Goal: Transaction & Acquisition: Book appointment/travel/reservation

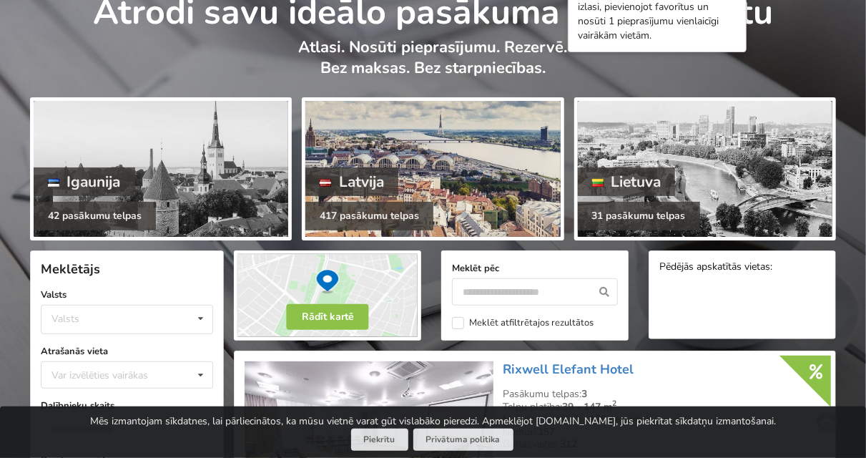
scroll to position [74, 0]
click at [454, 205] on div at bounding box center [432, 169] width 255 height 136
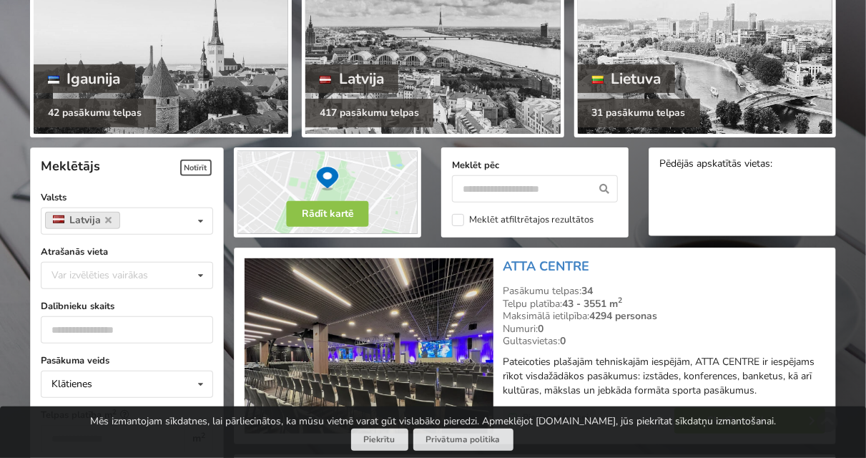
scroll to position [223, 0]
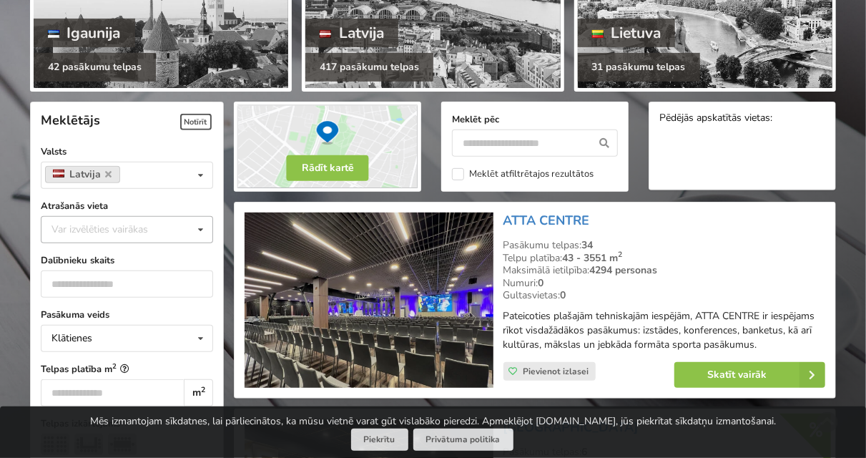
click at [134, 232] on div "Var izvēlēties vairākas" at bounding box center [114, 229] width 132 height 16
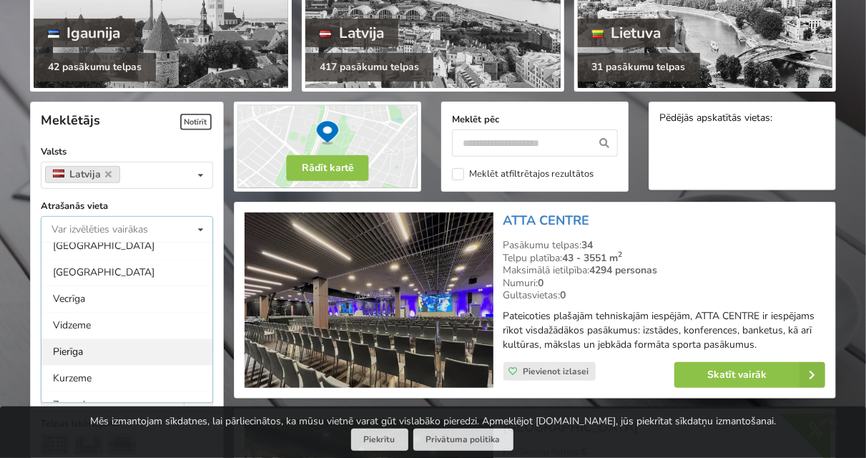
scroll to position [80, 0]
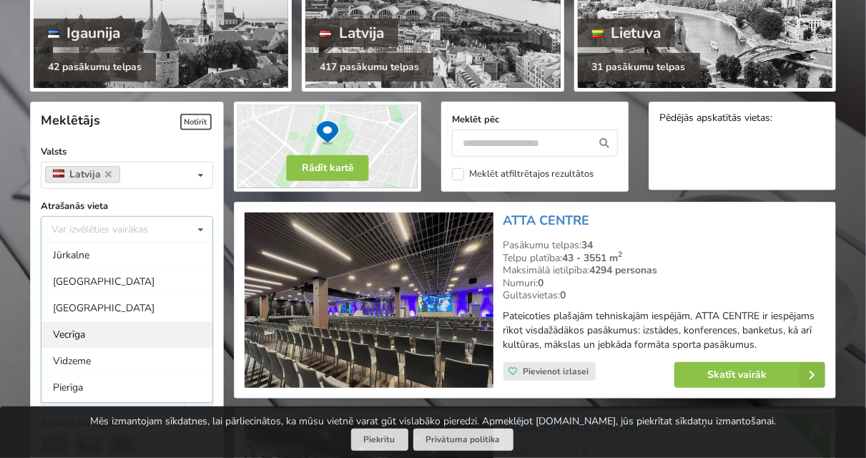
click at [134, 336] on div "Vecrīga" at bounding box center [126, 334] width 171 height 26
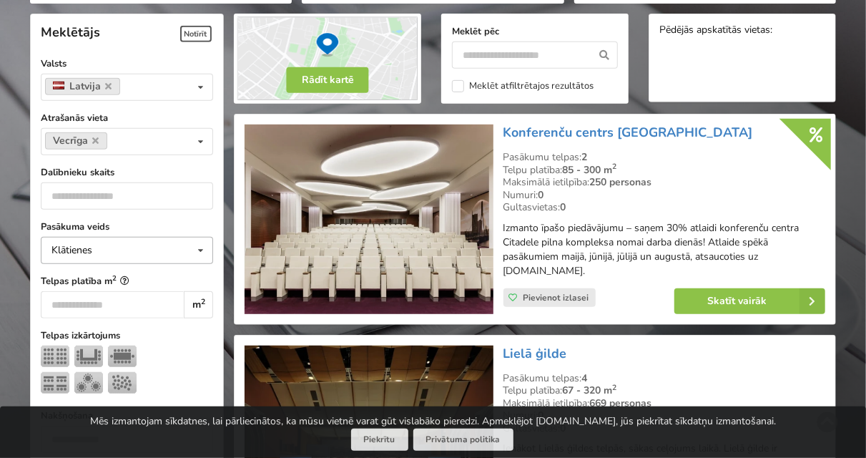
scroll to position [320, 0]
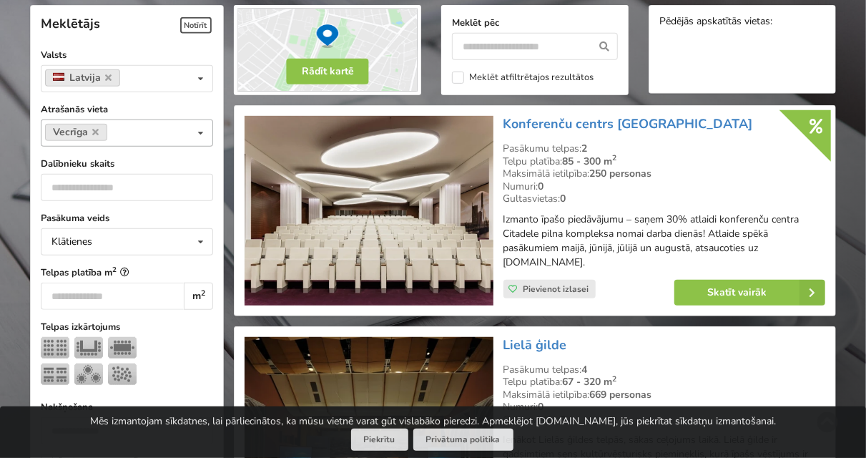
click at [138, 134] on div "Vecrīga Var izvēlēties vairākas Pārdaugava Teika Apšuciems Jūrkalne Mārupes nov…" at bounding box center [127, 132] width 172 height 27
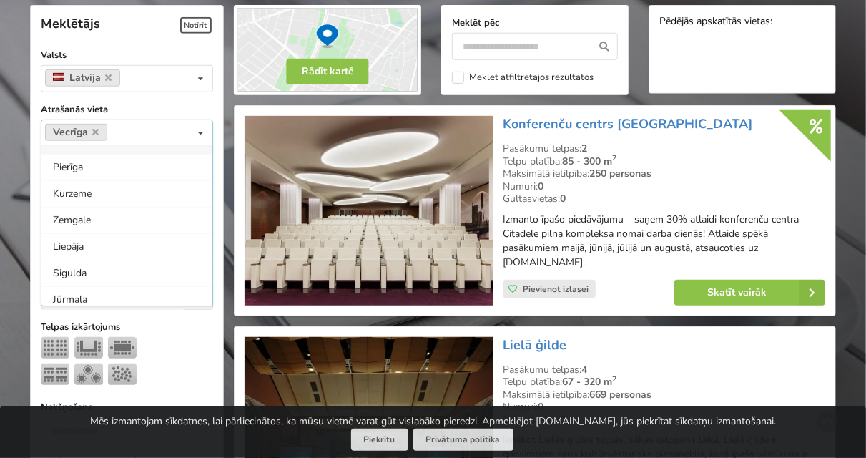
scroll to position [72, 0]
click at [107, 221] on div "Rīga" at bounding box center [126, 220] width 171 height 26
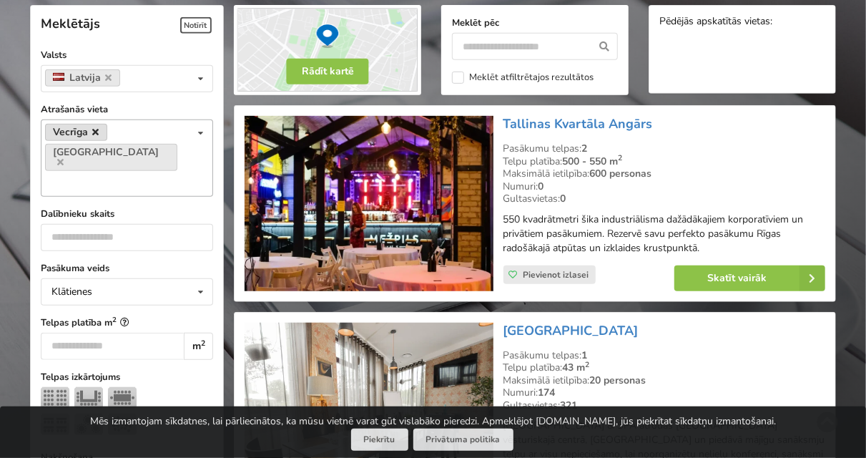
click at [97, 133] on icon at bounding box center [96, 131] width 6 height 9
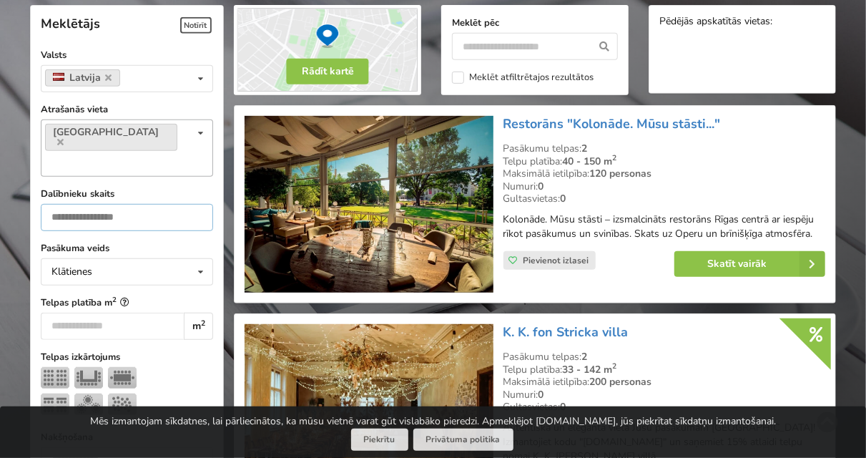
click at [119, 204] on input "number" at bounding box center [127, 217] width 172 height 27
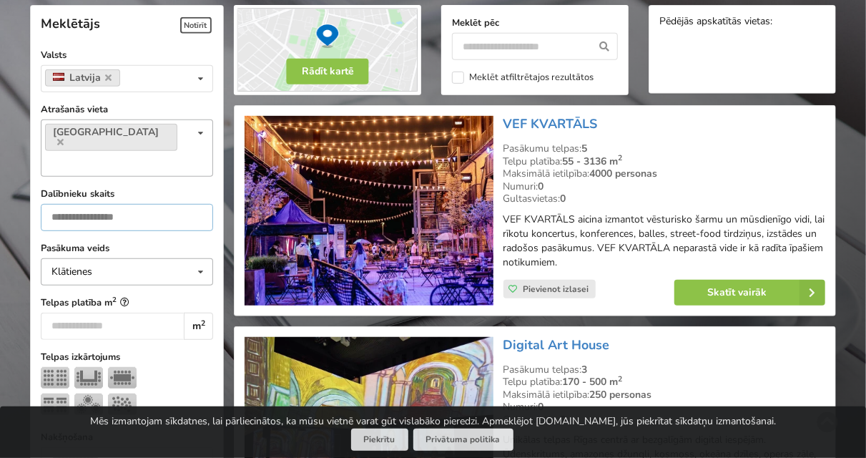
type input "***"
click at [140, 258] on div "Klātienes Klātienes Tiešsaistes Klātienes ar tiešraidi" at bounding box center [127, 271] width 172 height 27
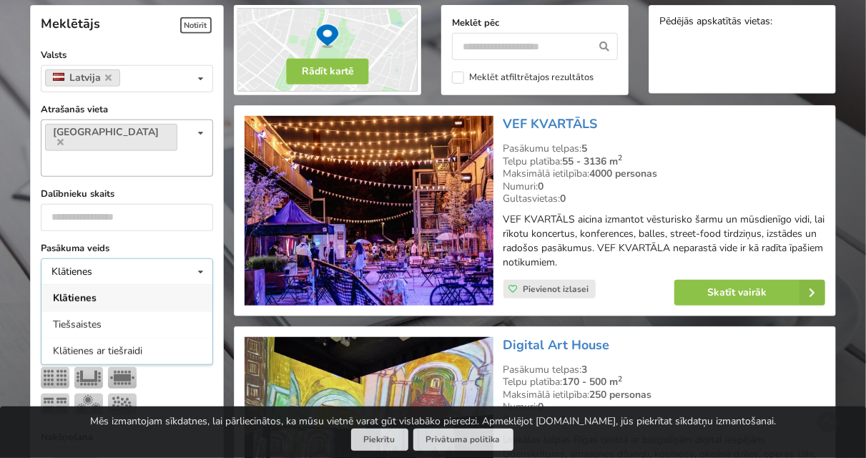
click at [140, 258] on div "Klātienes Klātienes Tiešsaistes Klātienes ar tiešraidi" at bounding box center [127, 271] width 172 height 27
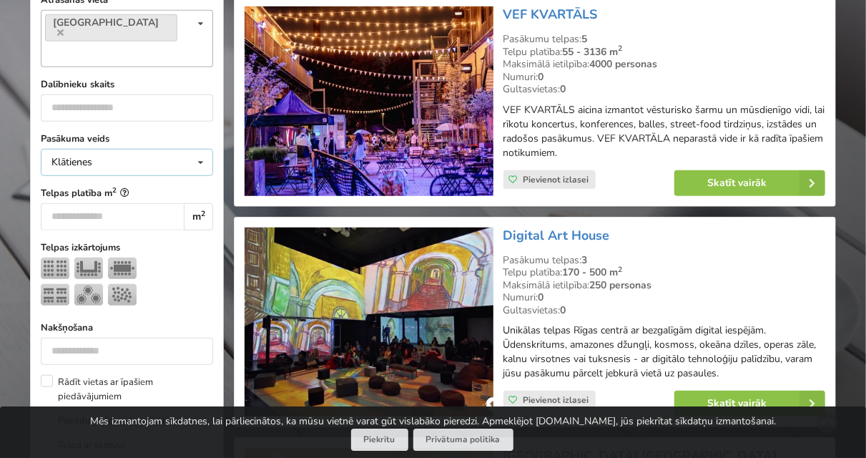
scroll to position [468, 0]
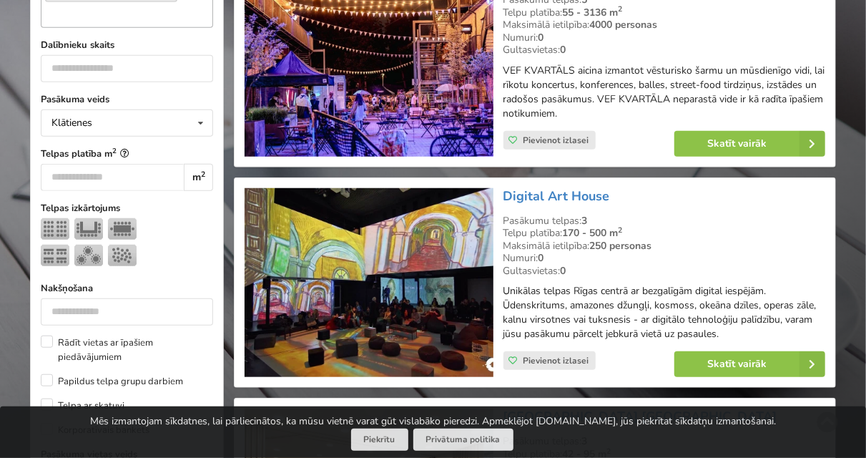
click at [174, 233] on div at bounding box center [127, 244] width 172 height 53
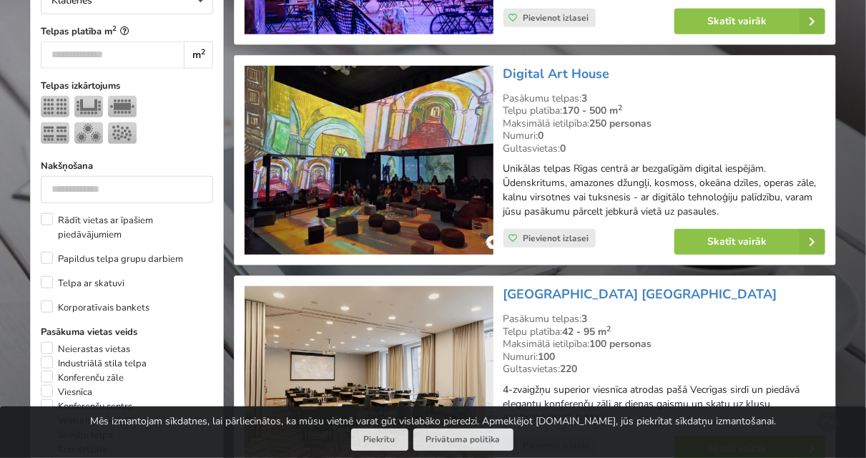
scroll to position [617, 0]
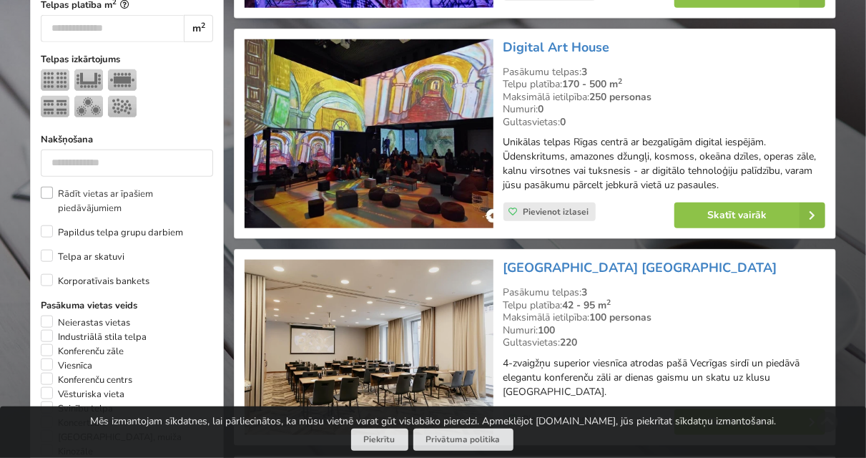
click at [145, 187] on label "Rādīt vietas ar īpašiem piedāvājumiem" at bounding box center [127, 201] width 172 height 29
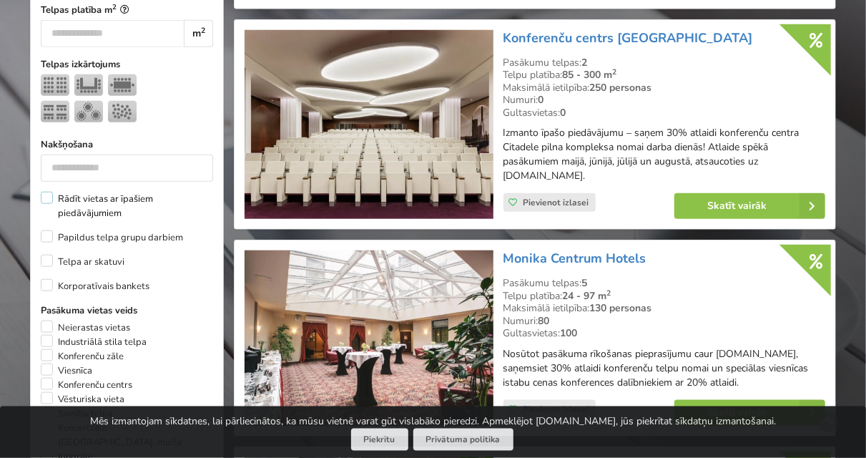
scroll to position [617, 0]
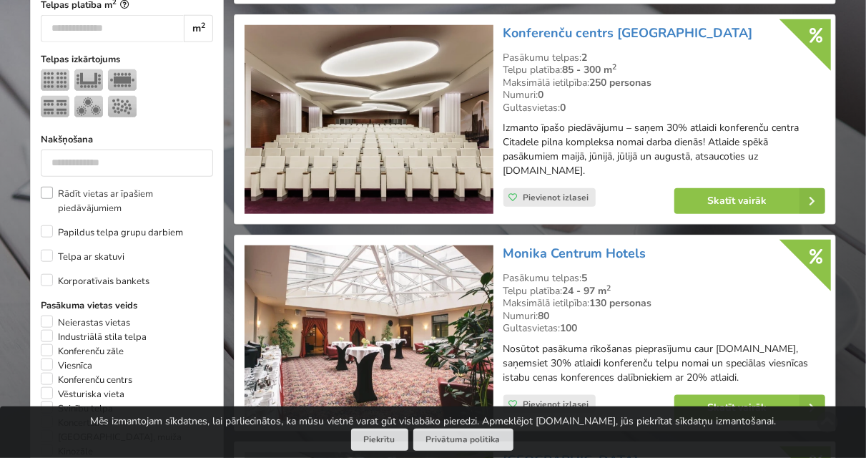
click at [131, 187] on label "Rādīt vietas ar īpašiem piedāvājumiem" at bounding box center [127, 201] width 172 height 29
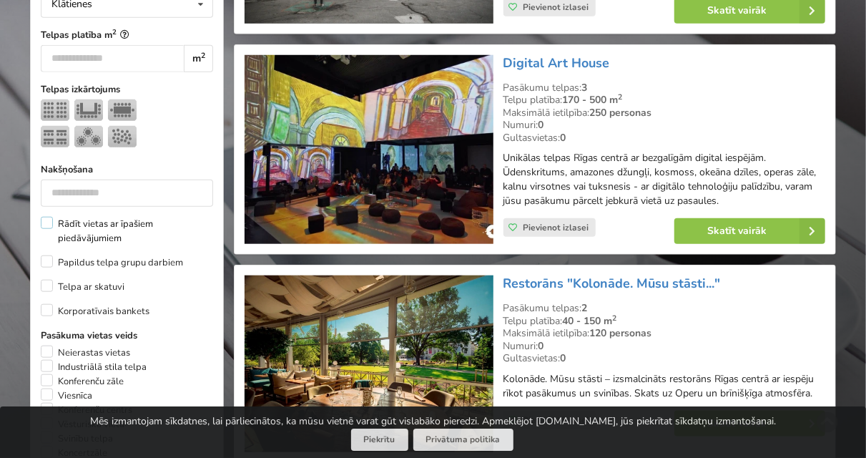
scroll to position [617, 0]
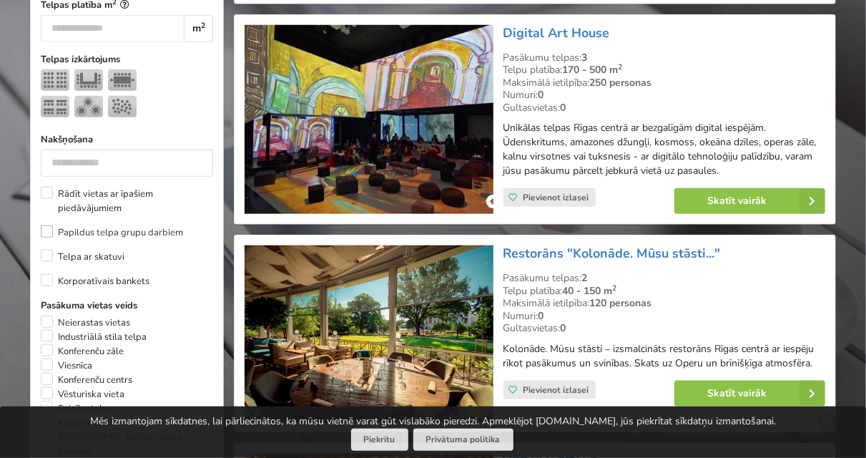
click at [161, 225] on label "Papildus telpa grupu darbiem" at bounding box center [112, 232] width 142 height 14
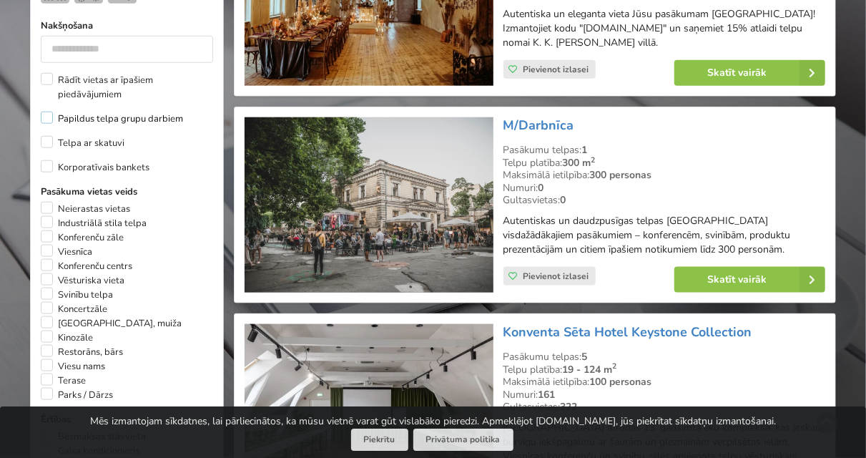
scroll to position [748, 0]
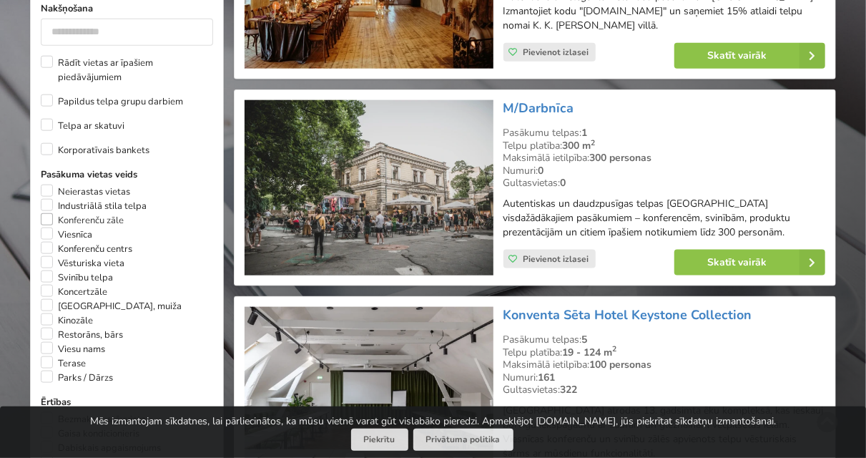
click at [108, 213] on label "Konferenču zāle" at bounding box center [82, 220] width 83 height 14
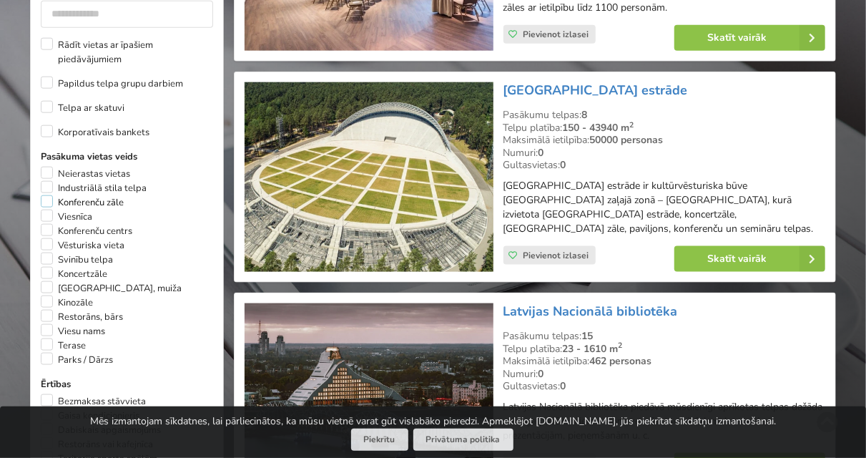
scroll to position [989, 0]
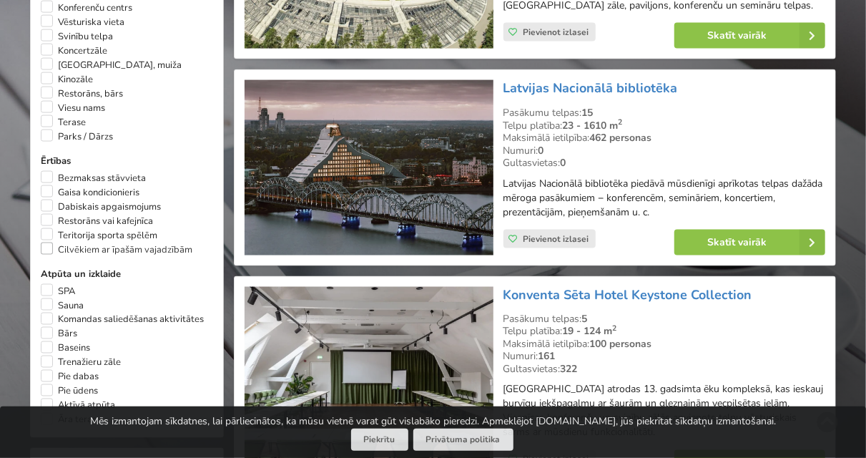
click at [155, 242] on label "Cilvēkiem ar īpašām vajadzībām" at bounding box center [117, 249] width 152 height 14
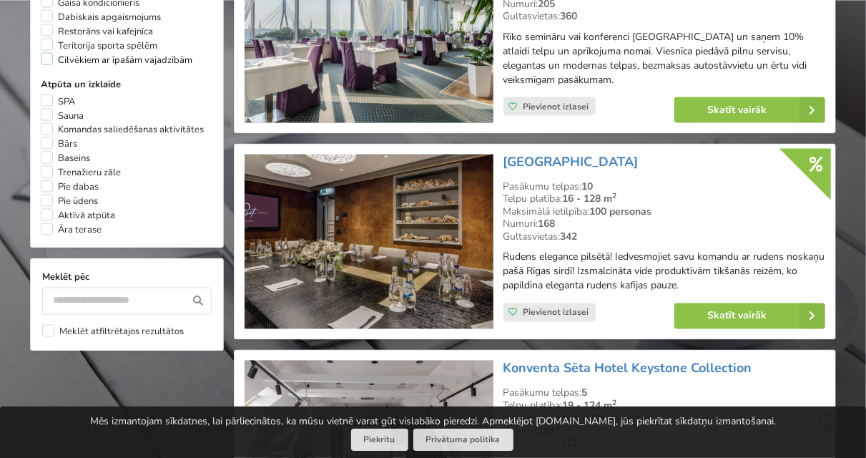
scroll to position [1212, 0]
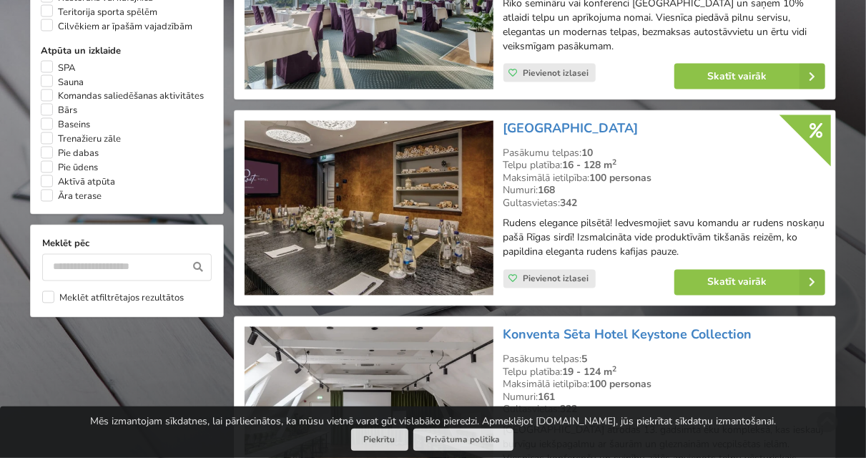
click at [626, 232] on p "Rudens elegance pilsētā! Iedvesmojiet savu komandu ar rudens noskaņu pašā Rīgas…" at bounding box center [664, 238] width 322 height 43
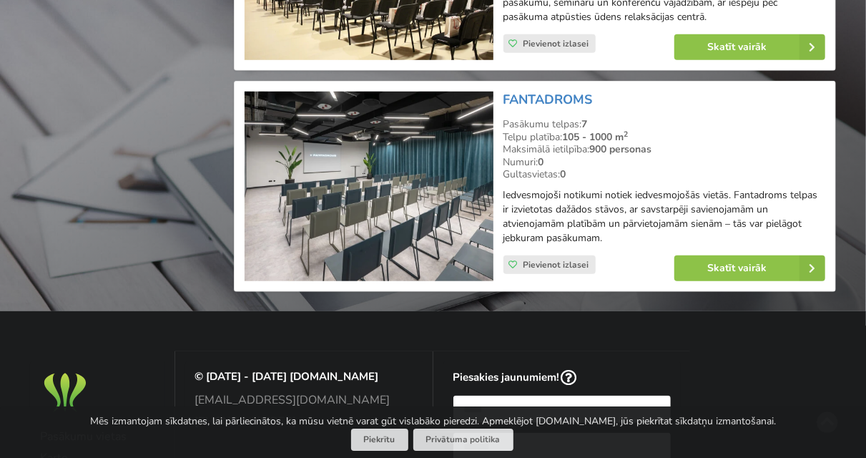
scroll to position [3096, 0]
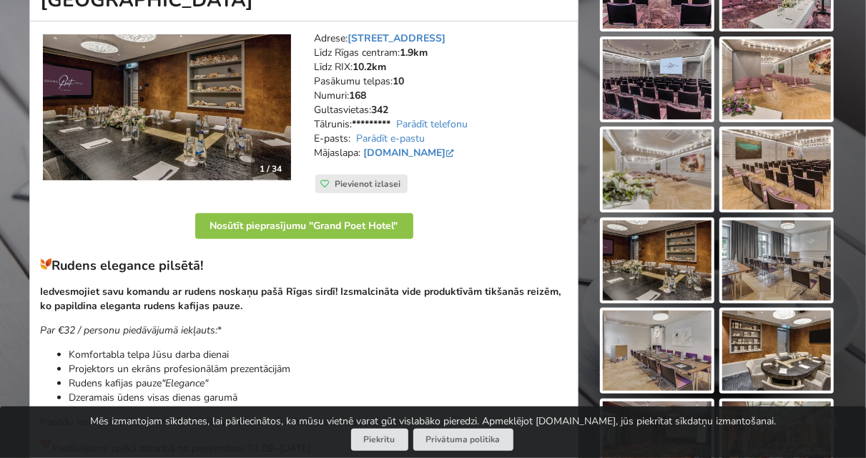
scroll to position [149, 0]
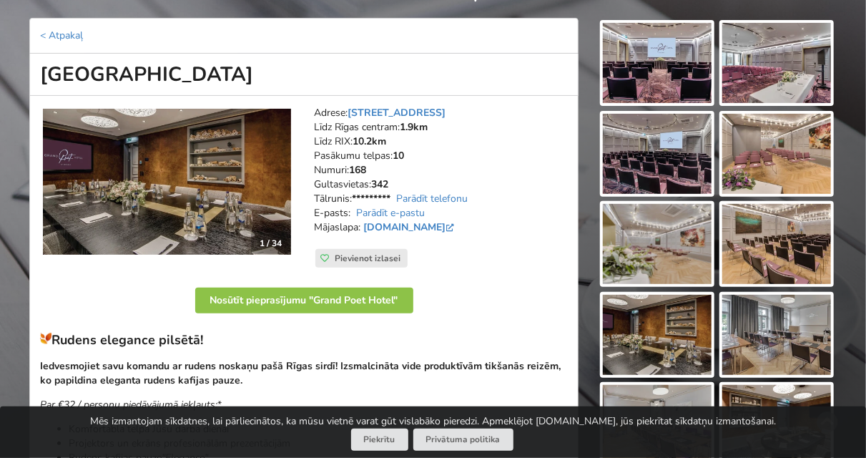
click at [221, 267] on div "1 / 34" at bounding box center [167, 187] width 274 height 182
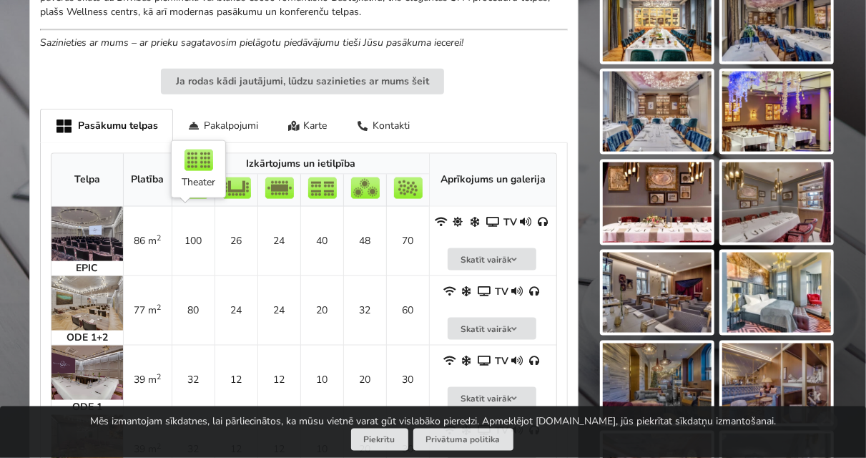
scroll to position [818, 0]
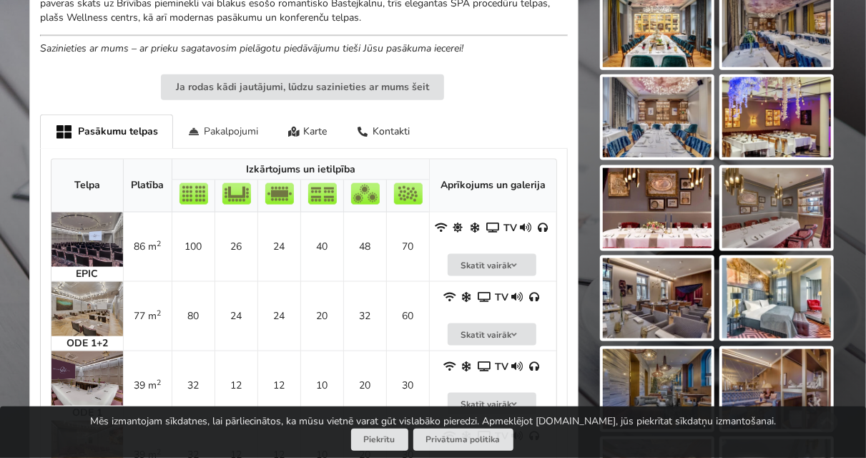
click at [225, 137] on div "Pakalpojumi" at bounding box center [223, 131] width 100 height 34
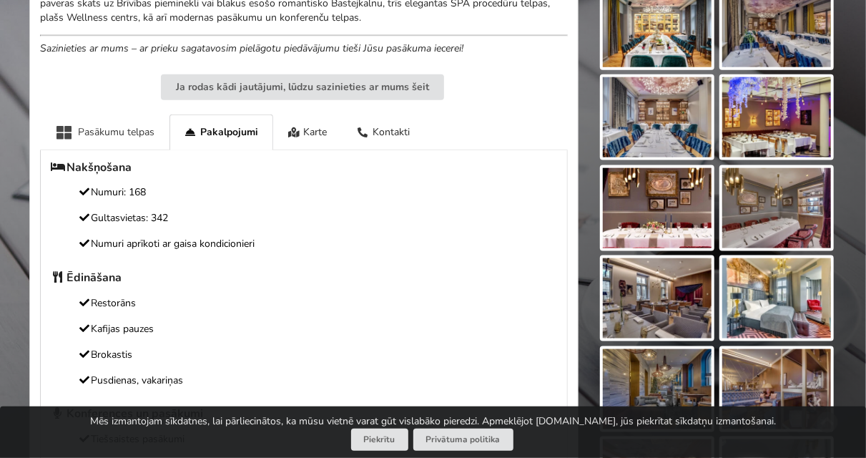
click at [145, 144] on div "Pasākumu telpas" at bounding box center [104, 131] width 129 height 35
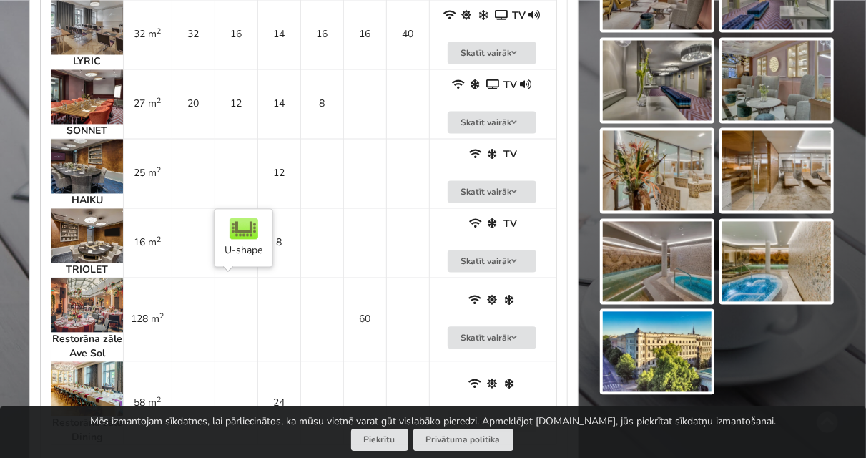
scroll to position [1413, 0]
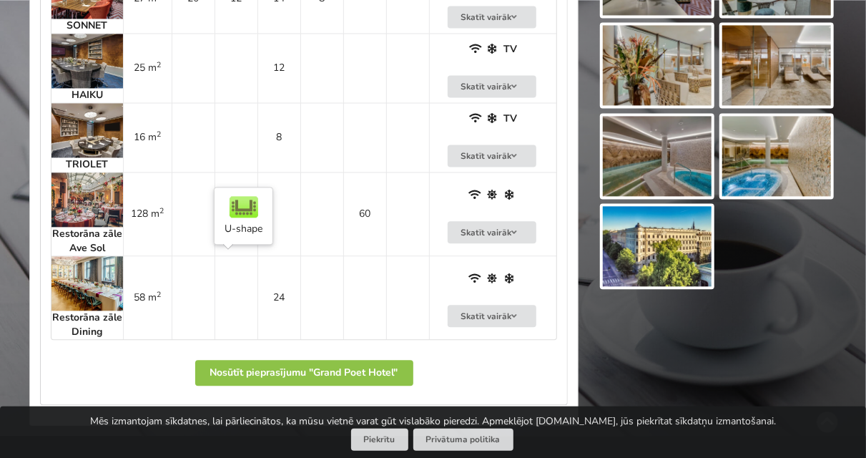
drag, startPoint x: 240, startPoint y: 262, endPoint x: 234, endPoint y: 271, distance: 10.9
click at [144, 359] on p "Nosūtīt pieprasījumu "Grand Poet Hotel"" at bounding box center [304, 376] width 506 height 36
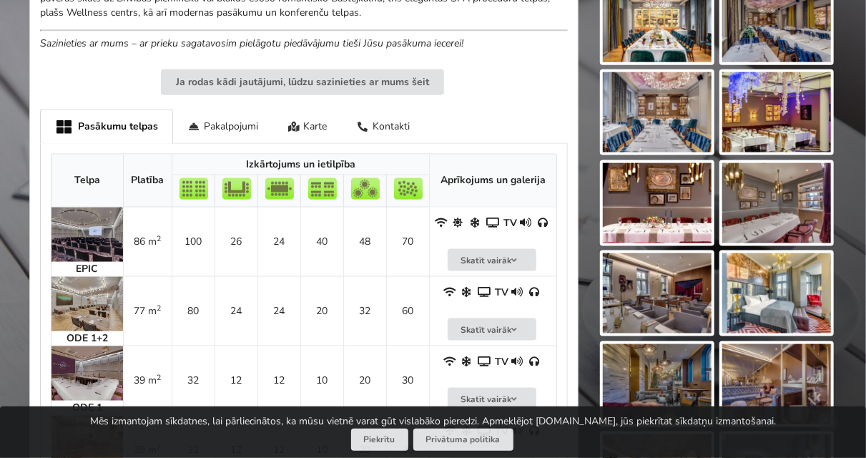
scroll to position [818, 0]
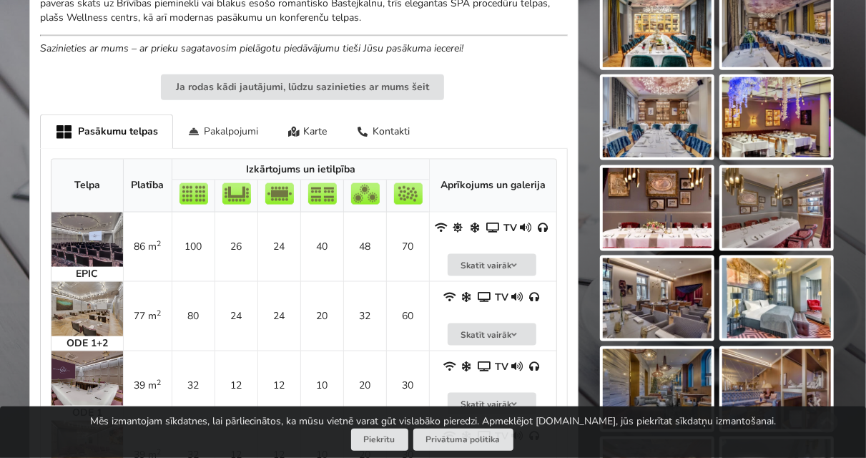
click at [228, 121] on div "Pakalpojumi" at bounding box center [223, 131] width 100 height 34
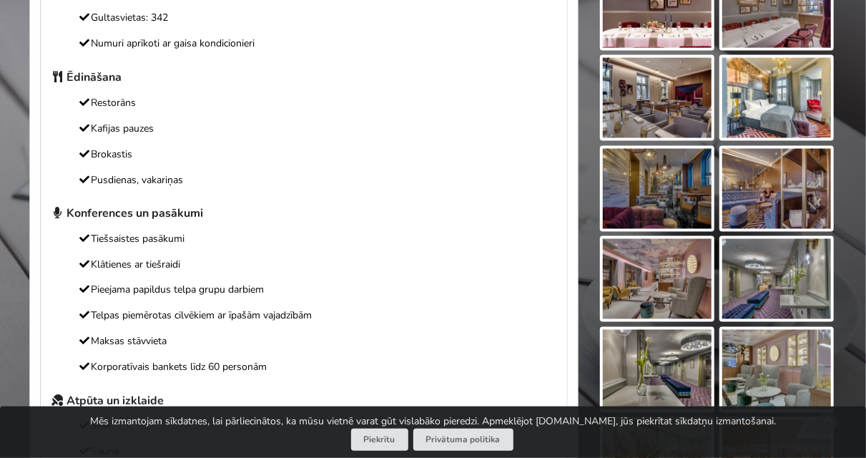
scroll to position [1041, 0]
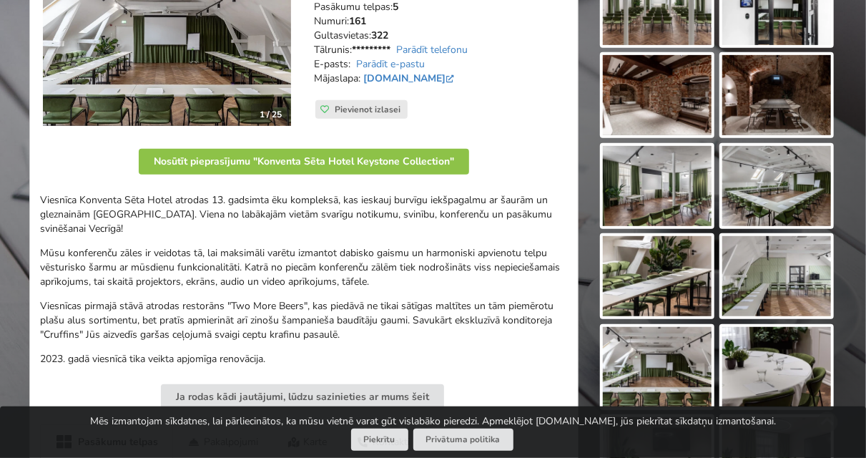
scroll to position [372, 0]
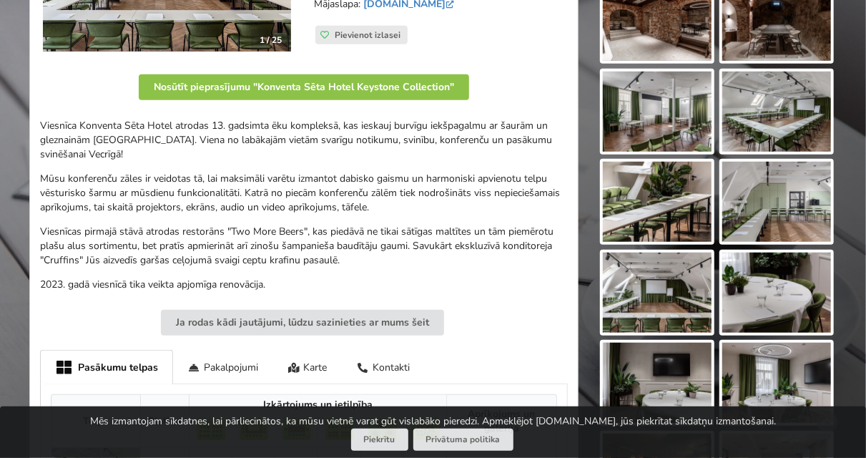
click at [212, 235] on p "Viesnīcas pirmajā stāvā atrodas restorāns "Two More Beers", kas piedāvā ne tika…" at bounding box center [304, 246] width 528 height 43
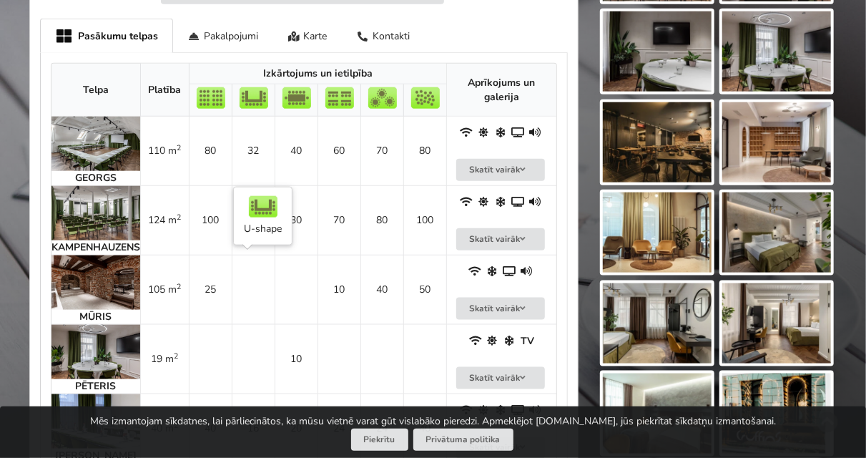
scroll to position [669, 0]
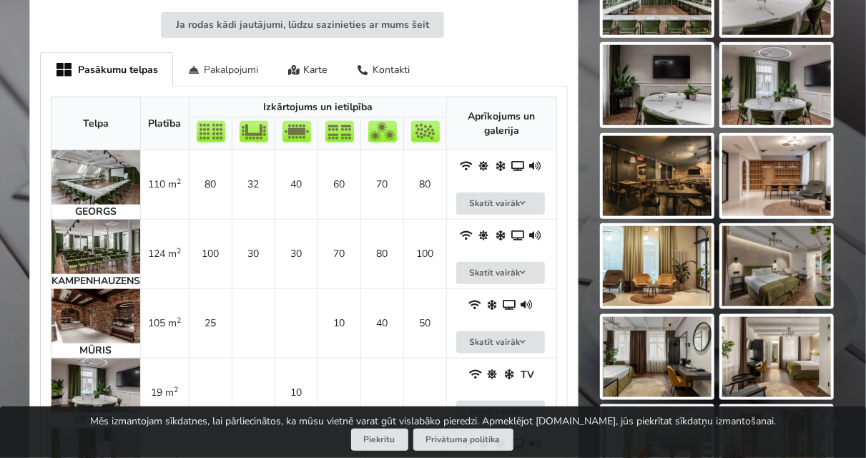
click at [226, 71] on div "Pakalpojumi" at bounding box center [223, 69] width 100 height 34
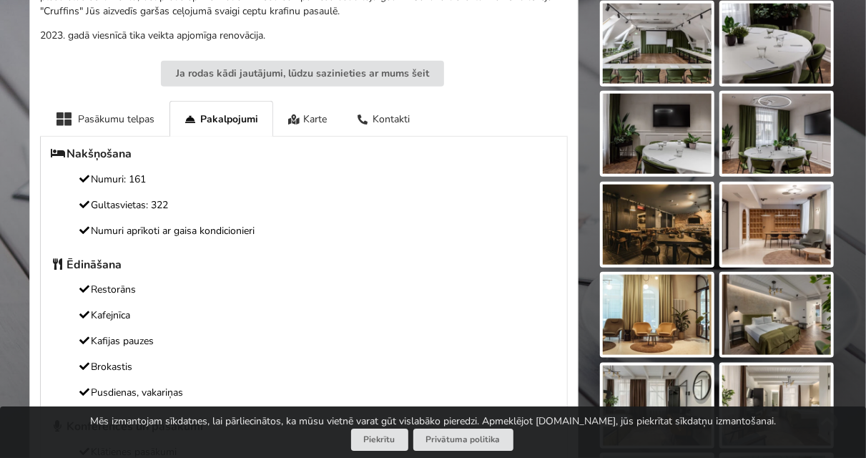
scroll to position [595, 0]
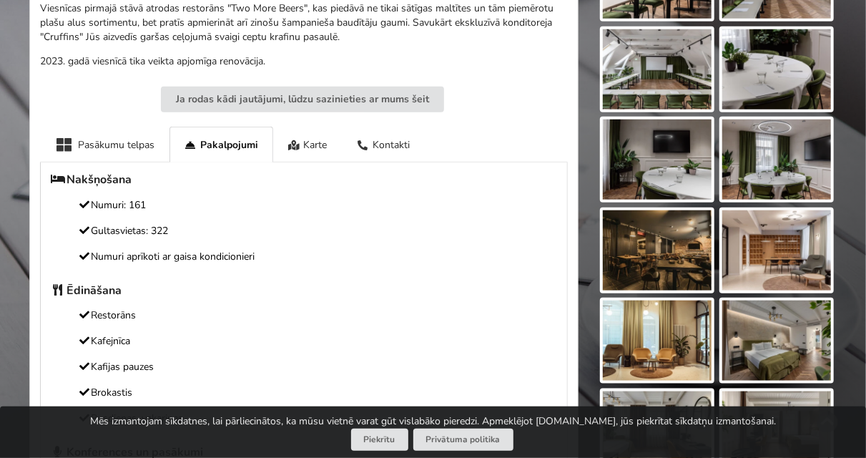
drag, startPoint x: 162, startPoint y: 293, endPoint x: 75, endPoint y: 252, distance: 95.6
click at [161, 290] on h5 "Ēdināšana" at bounding box center [304, 290] width 506 height 15
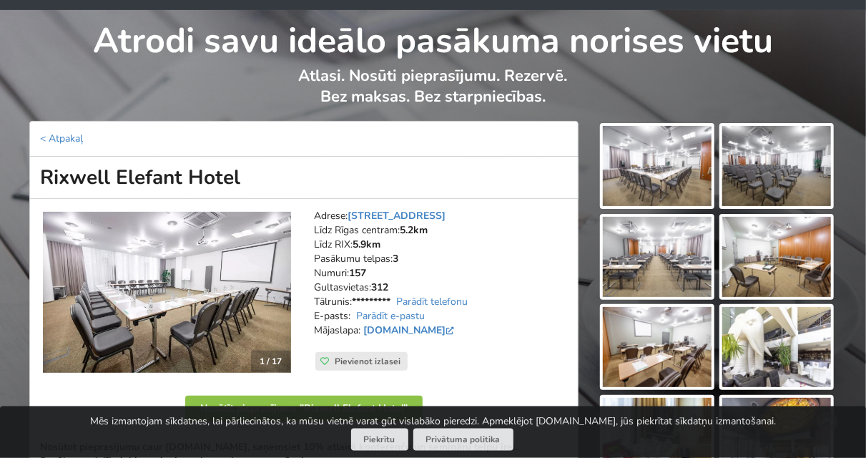
scroll to position [74, 0]
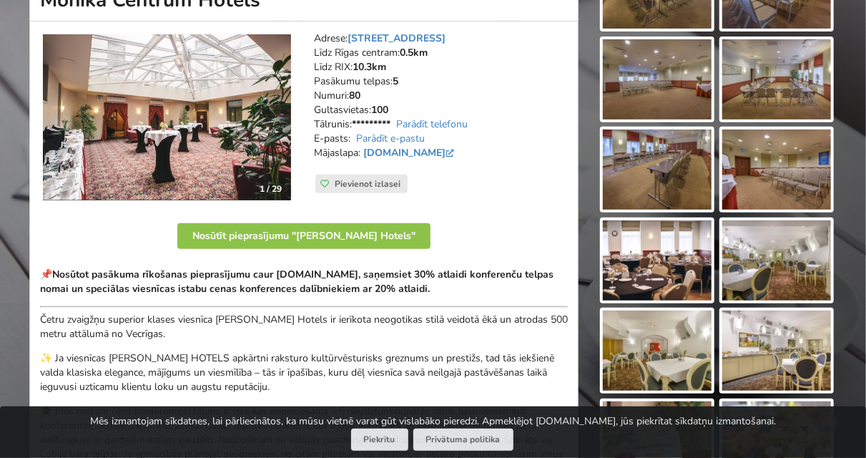
scroll to position [149, 0]
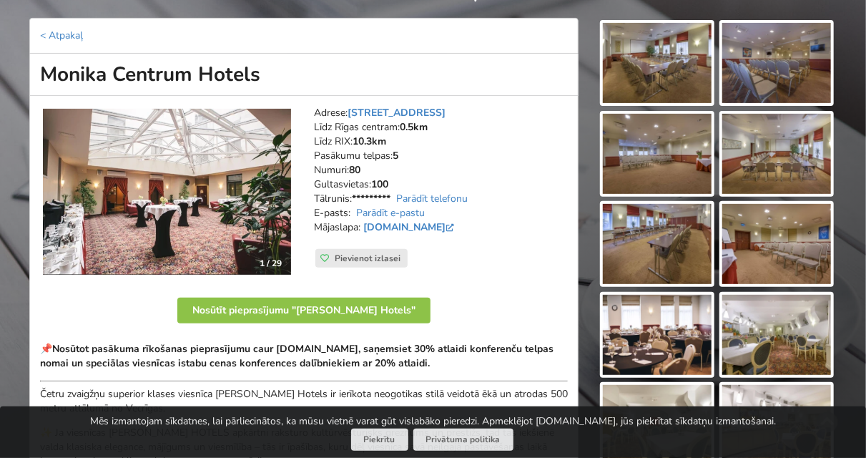
click at [287, 192] on img at bounding box center [167, 192] width 248 height 166
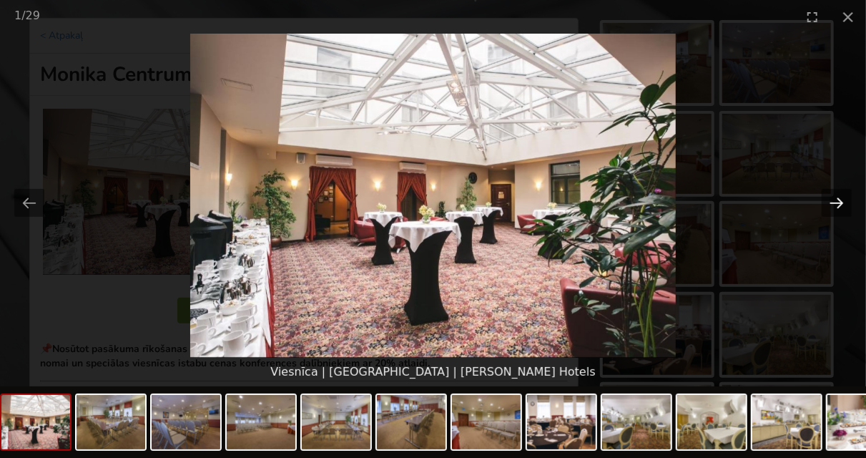
click at [832, 208] on button "Next slide" at bounding box center [837, 203] width 30 height 28
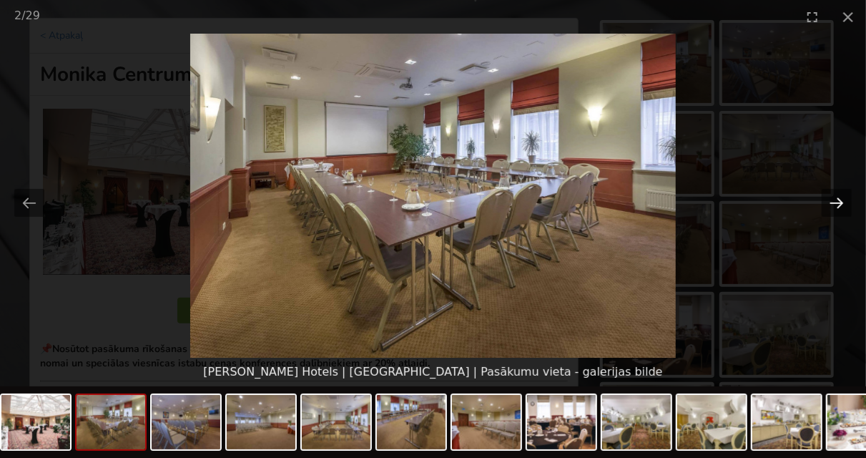
click at [832, 208] on button "Next slide" at bounding box center [837, 203] width 30 height 28
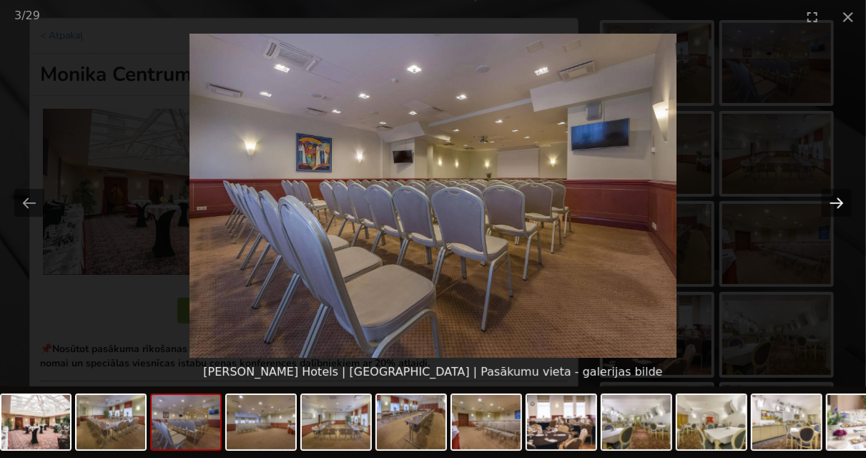
click at [832, 208] on button "Next slide" at bounding box center [837, 203] width 30 height 28
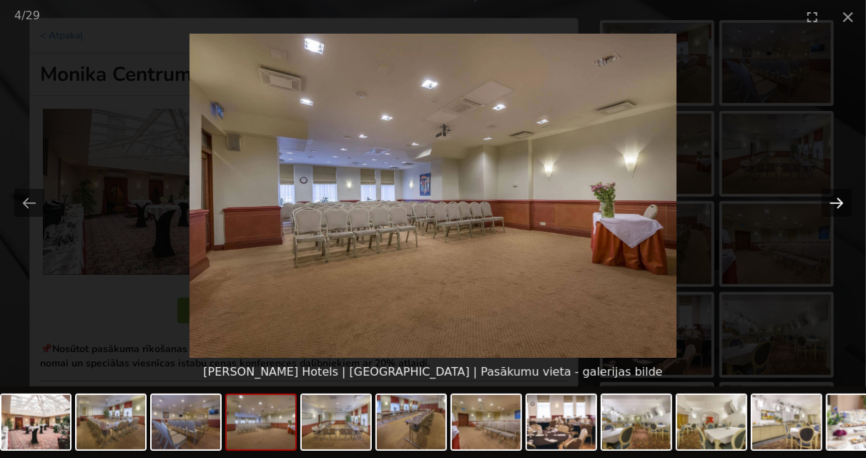
click at [832, 208] on button "Next slide" at bounding box center [837, 203] width 30 height 28
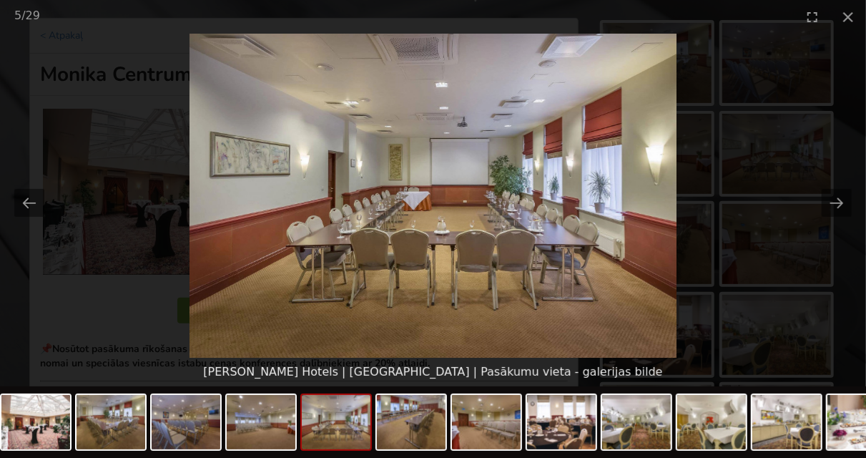
click at [667, 207] on img at bounding box center [432, 196] width 486 height 324
click at [724, 200] on picture at bounding box center [433, 196] width 866 height 324
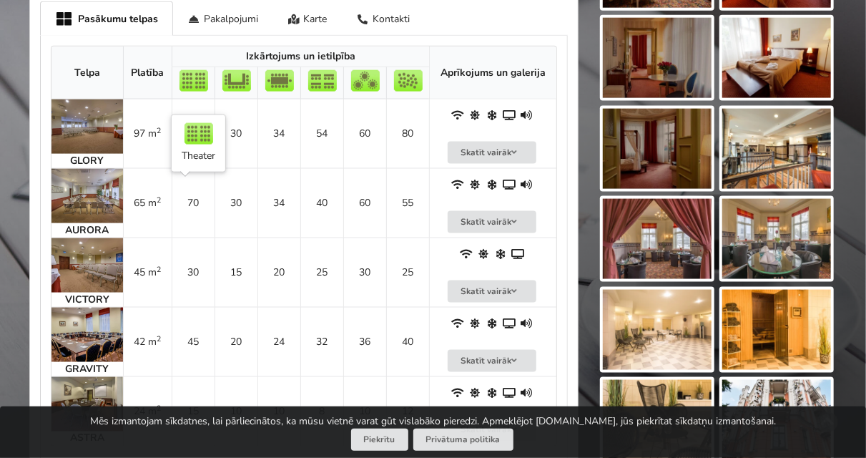
scroll to position [892, 0]
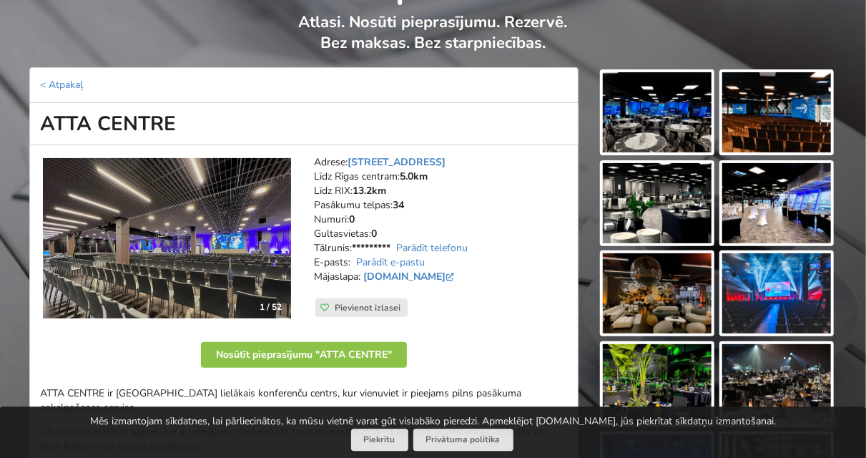
scroll to position [74, 0]
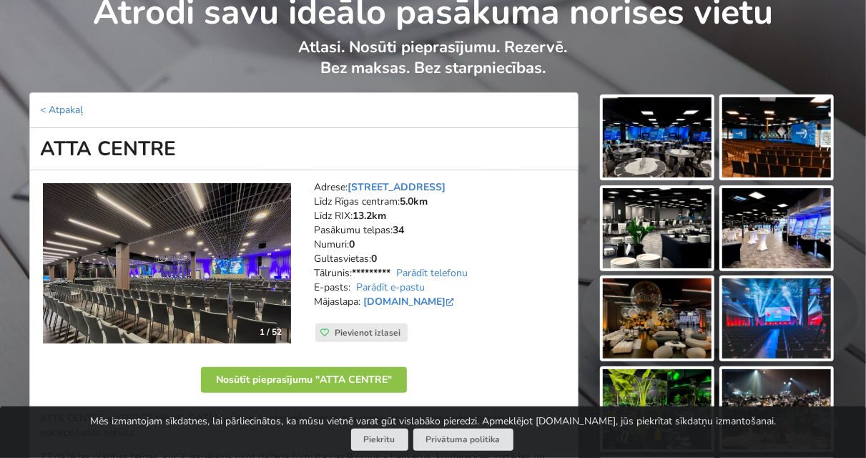
click at [120, 142] on h1 "ATTA CENTRE" at bounding box center [303, 149] width 549 height 42
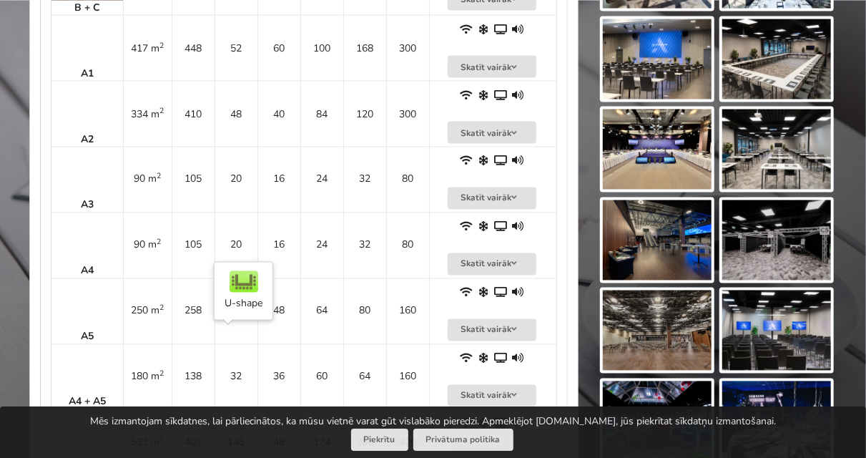
scroll to position [1116, 0]
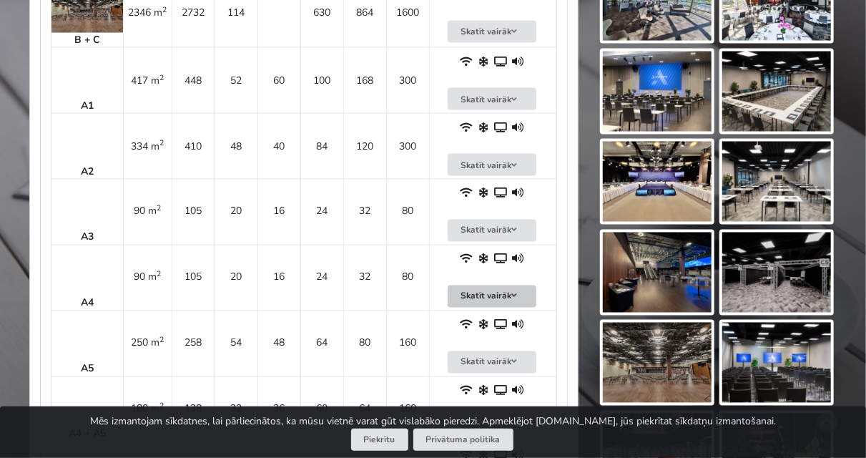
click at [512, 292] on icon at bounding box center [515, 296] width 10 height 9
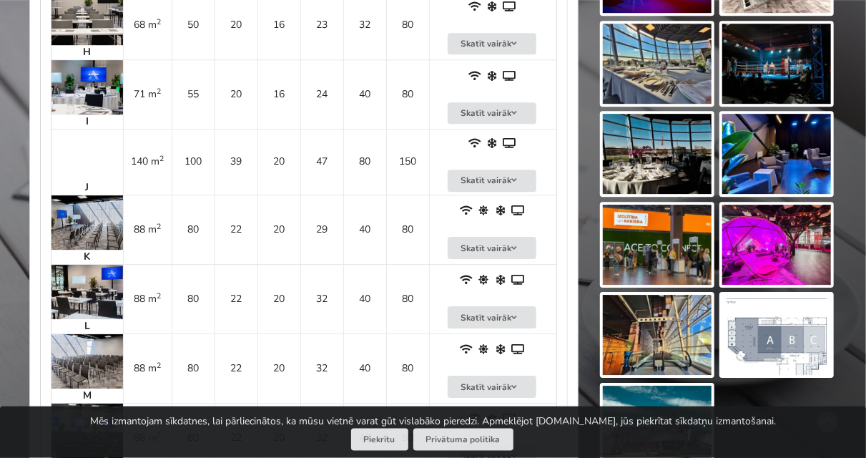
scroll to position [2157, 0]
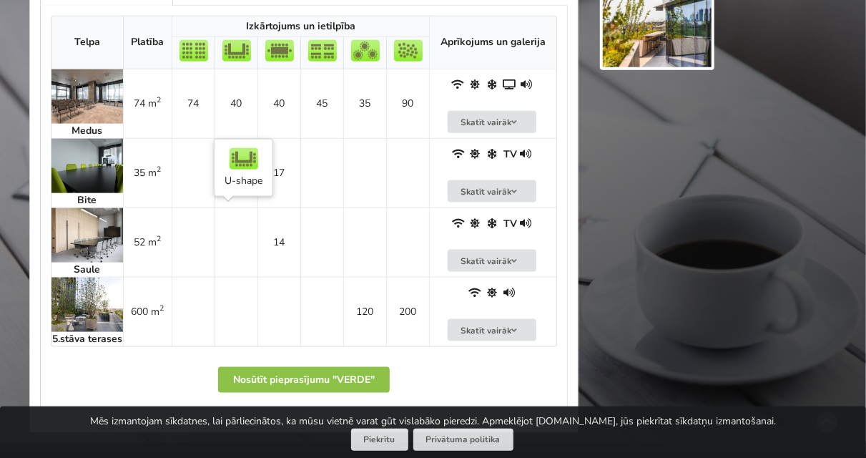
scroll to position [669, 0]
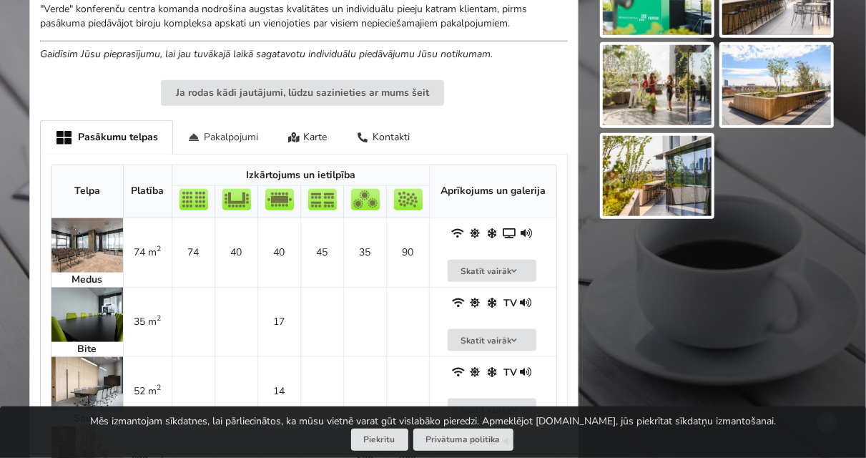
click at [215, 143] on div "Pakalpojumi" at bounding box center [223, 137] width 100 height 34
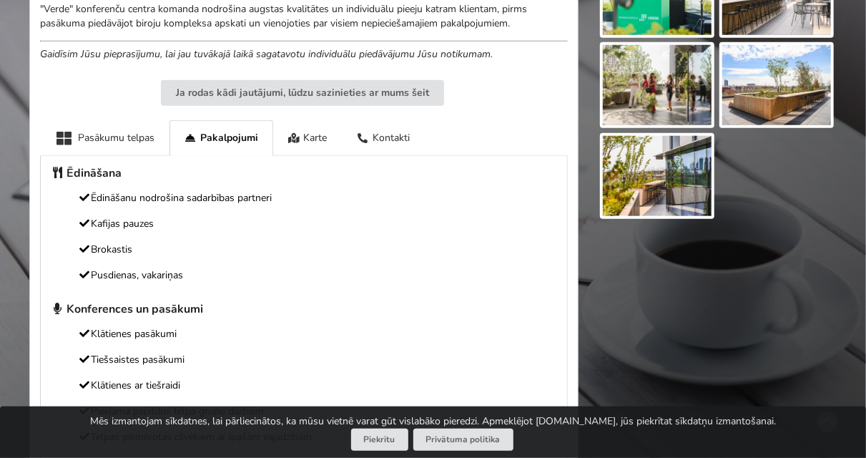
click at [210, 260] on div "Ēdināšana Ēdināšanu nodrošina sadarbības partneri Kafijas pauzes Brokastis Pusd…" at bounding box center [304, 347] width 506 height 362
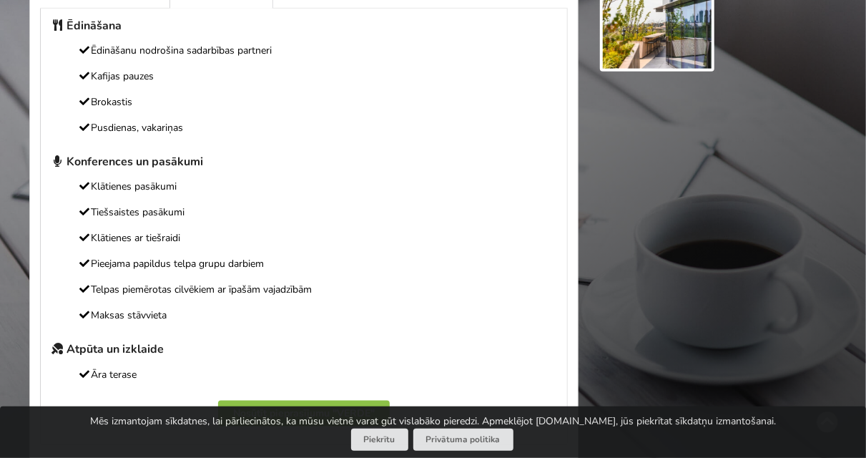
scroll to position [818, 0]
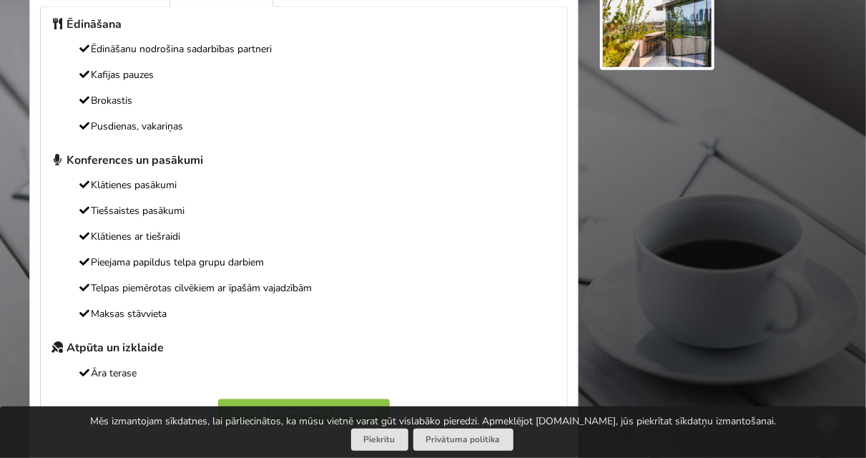
click at [210, 270] on div "Ēdināšana Ēdināšanu nodrošina sadarbības partneri Kafijas pauzes Brokastis Pusd…" at bounding box center [304, 198] width 506 height 362
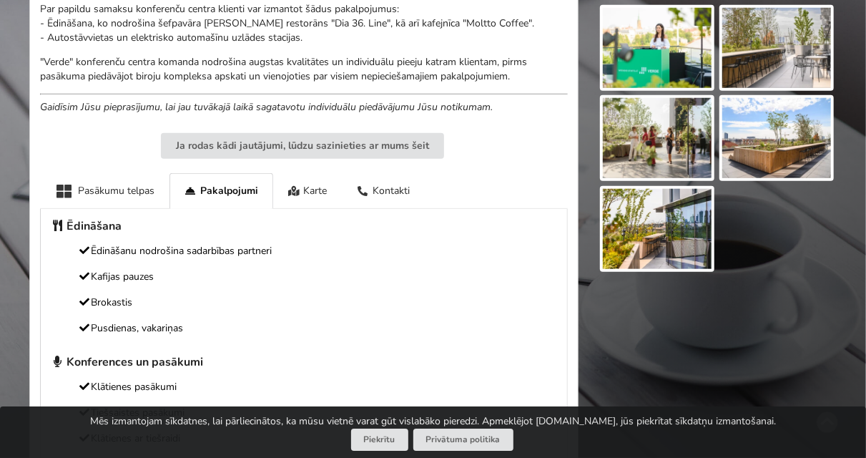
scroll to position [595, 0]
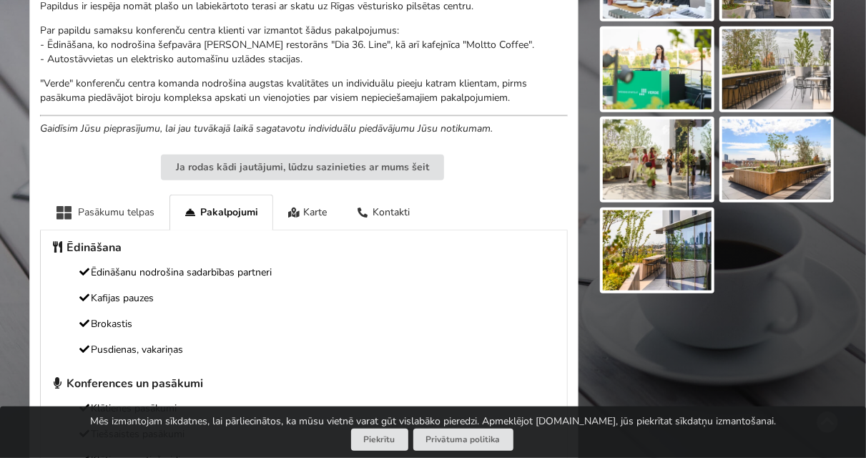
click at [124, 215] on div "Pasākumu telpas" at bounding box center [104, 212] width 129 height 35
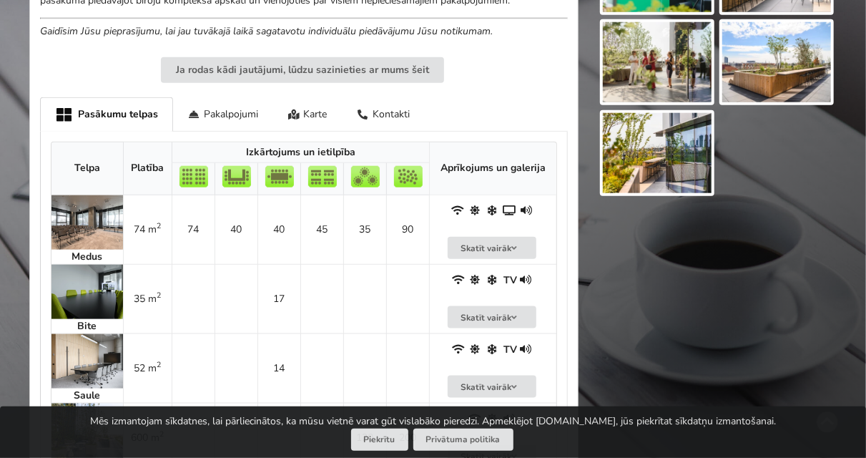
scroll to position [669, 0]
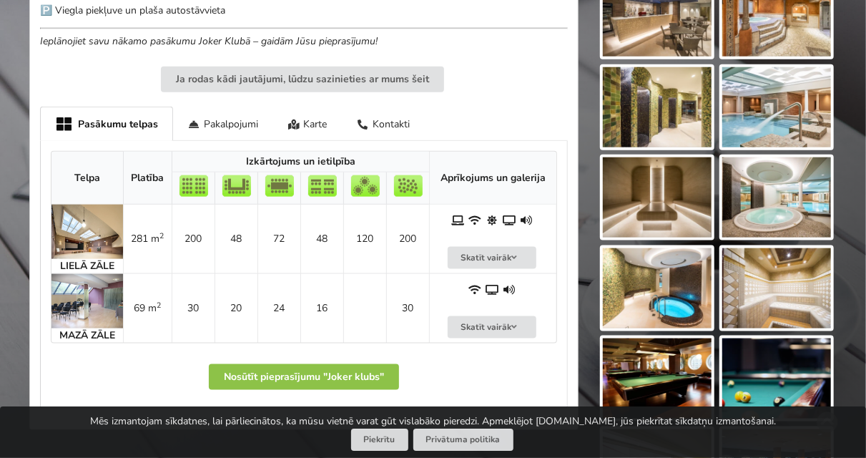
scroll to position [744, 0]
